Goal: Information Seeking & Learning: Learn about a topic

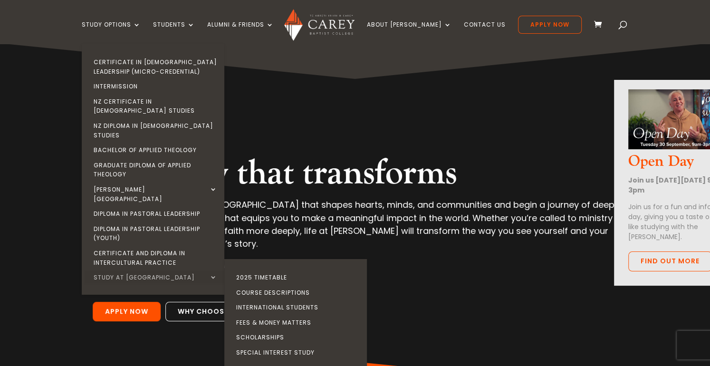
click at [146, 270] on link "Study at [GEOGRAPHIC_DATA]" at bounding box center [155, 277] width 143 height 15
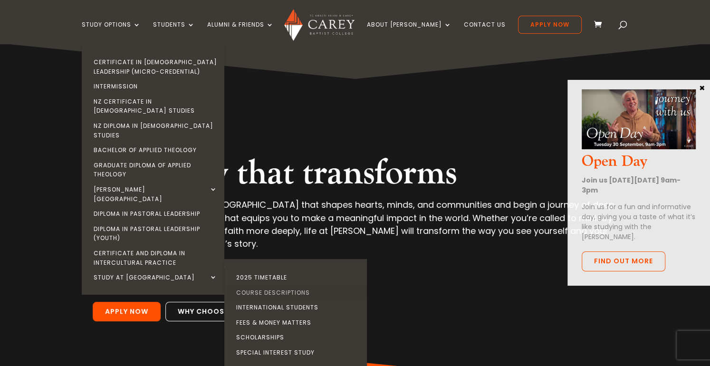
click at [283, 285] on link "Course Descriptions" at bounding box center [298, 292] width 143 height 15
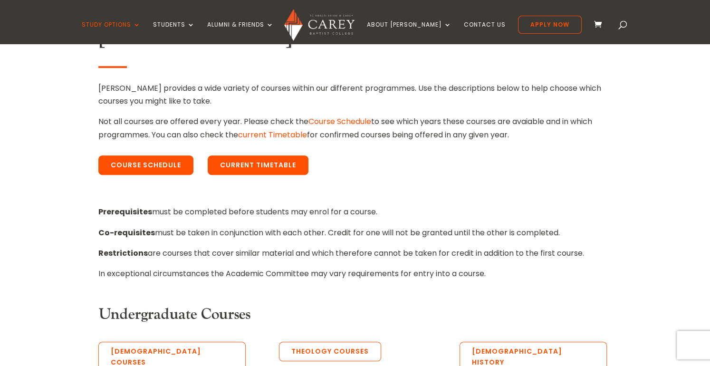
scroll to position [324, 0]
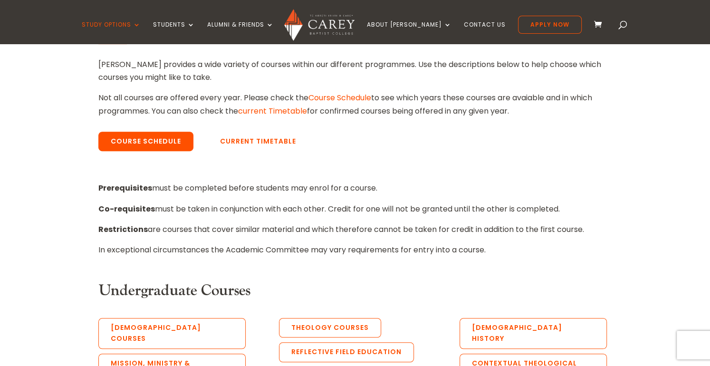
click at [269, 140] on link "Current Timetable" at bounding box center [258, 142] width 101 height 20
click at [348, 37] on img at bounding box center [319, 25] width 70 height 32
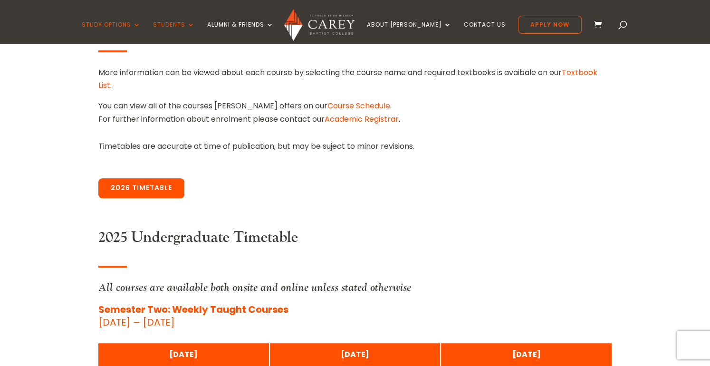
click at [175, 185] on link "2026 Timetable" at bounding box center [141, 188] width 86 height 20
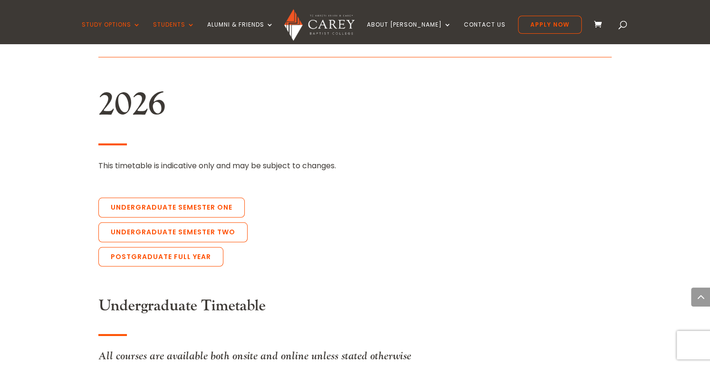
scroll to position [2072, 0]
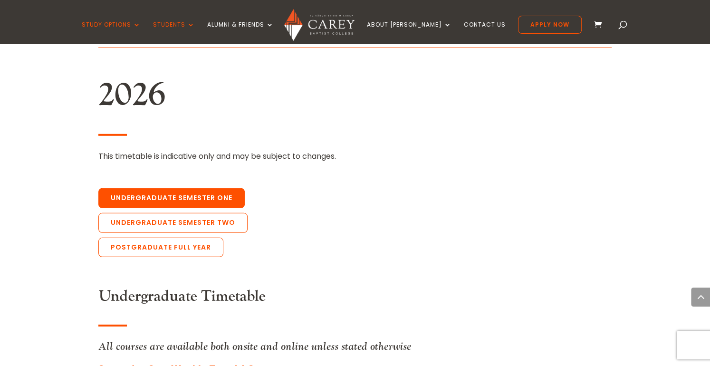
click at [215, 188] on link "Undergraduate Semester One" at bounding box center [171, 198] width 146 height 20
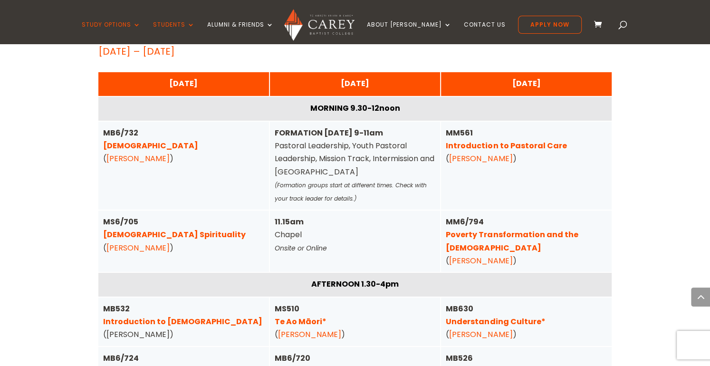
scroll to position [2415, 0]
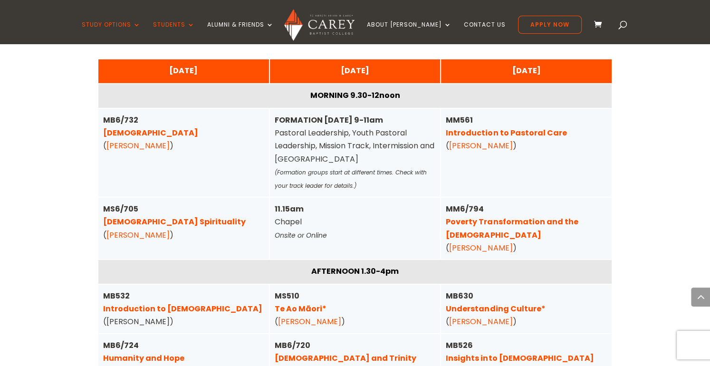
click at [311, 303] on link "Te Ao Māori*" at bounding box center [301, 308] width 52 height 11
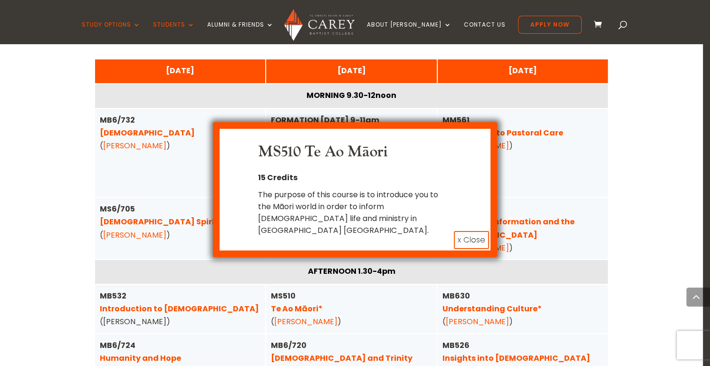
click at [294, 268] on div "MS510 Te Ao Māori 15 Credits The purpose of this course is to introduce you to …" at bounding box center [355, 183] width 710 height 366
click at [321, 275] on div "MS510 Te Ao Māori 15 Credits The purpose of this course is to introduce you to …" at bounding box center [355, 183] width 710 height 366
click at [482, 231] on button "x Close" at bounding box center [471, 240] width 35 height 18
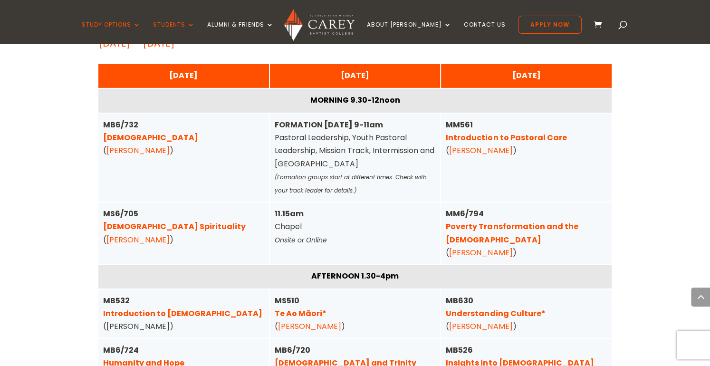
scroll to position [2423, 0]
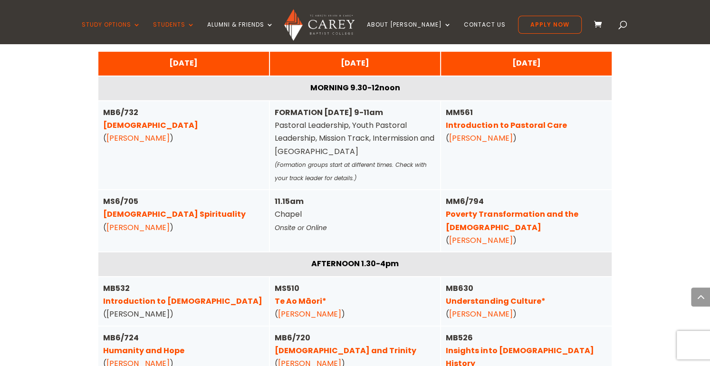
click at [300, 295] on link "Te Ao Māori*" at bounding box center [301, 300] width 52 height 11
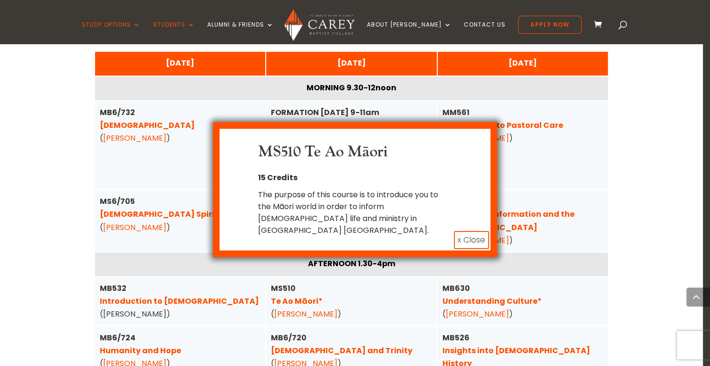
click at [470, 231] on button "x Close" at bounding box center [471, 240] width 35 height 18
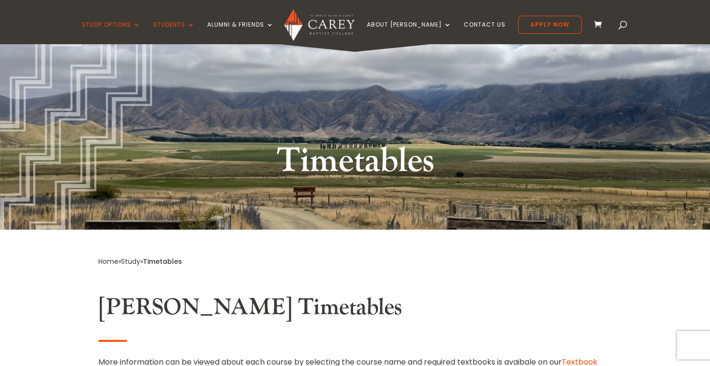
scroll to position [0, 0]
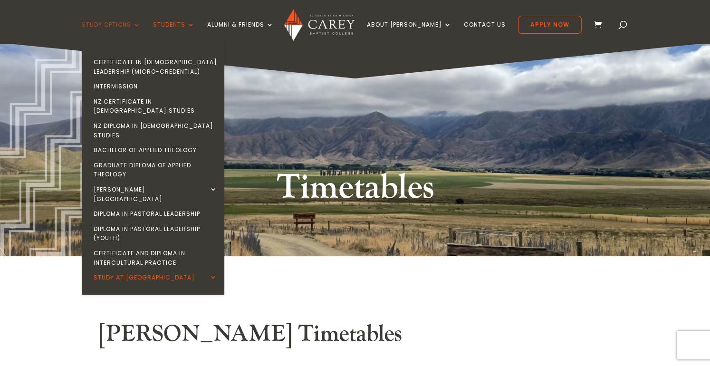
click at [141, 23] on link "Study Options" at bounding box center [111, 32] width 59 height 22
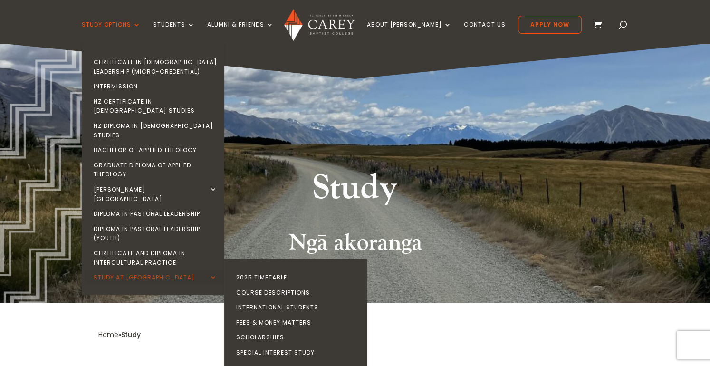
click at [153, 270] on link "Study at [GEOGRAPHIC_DATA]" at bounding box center [155, 277] width 143 height 15
